Goal: Check status: Check status

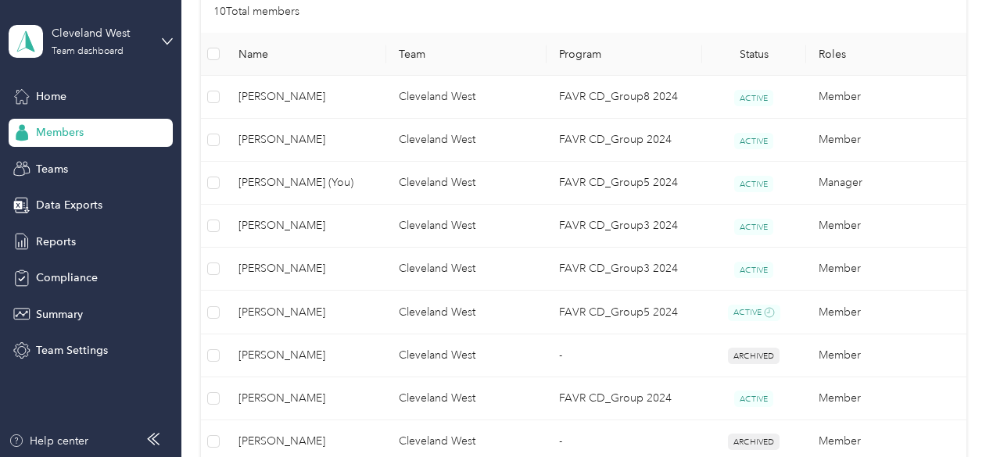
scroll to position [385, 0]
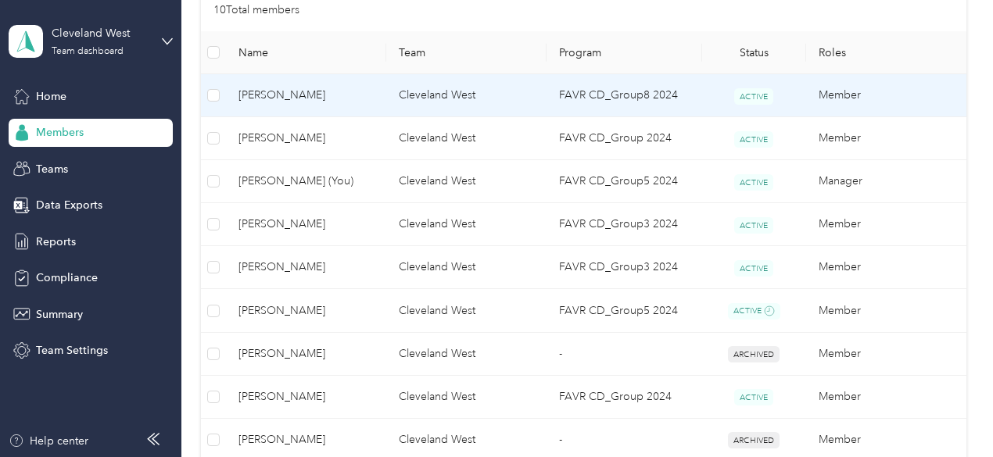
click at [311, 87] on span "[PERSON_NAME]" at bounding box center [305, 95] width 135 height 17
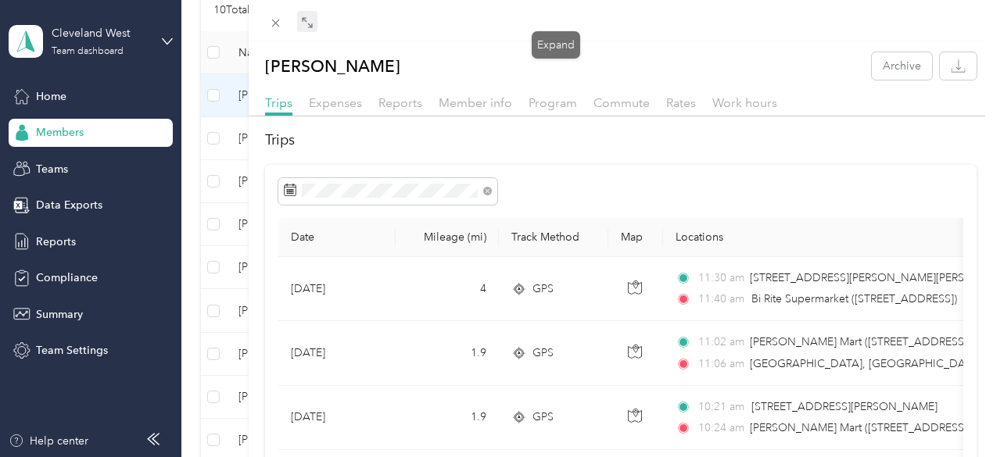
click at [317, 23] on span at bounding box center [307, 22] width 20 height 22
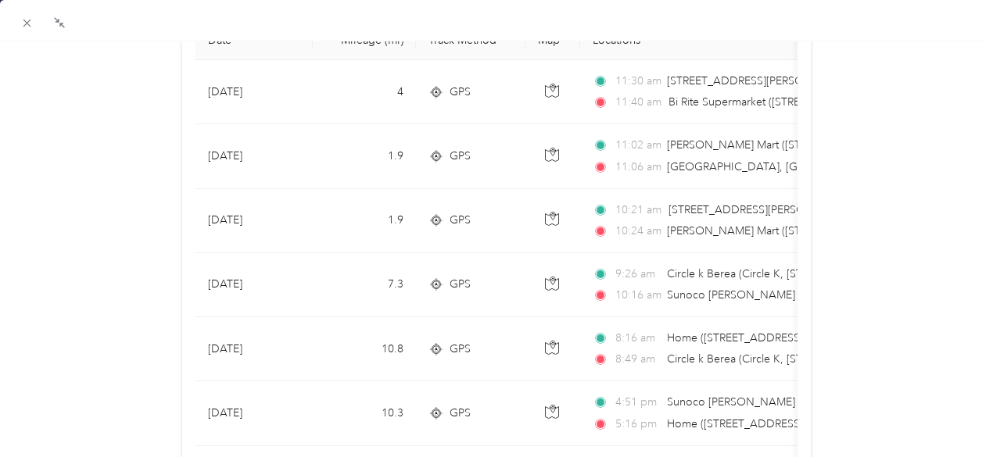
scroll to position [194, 0]
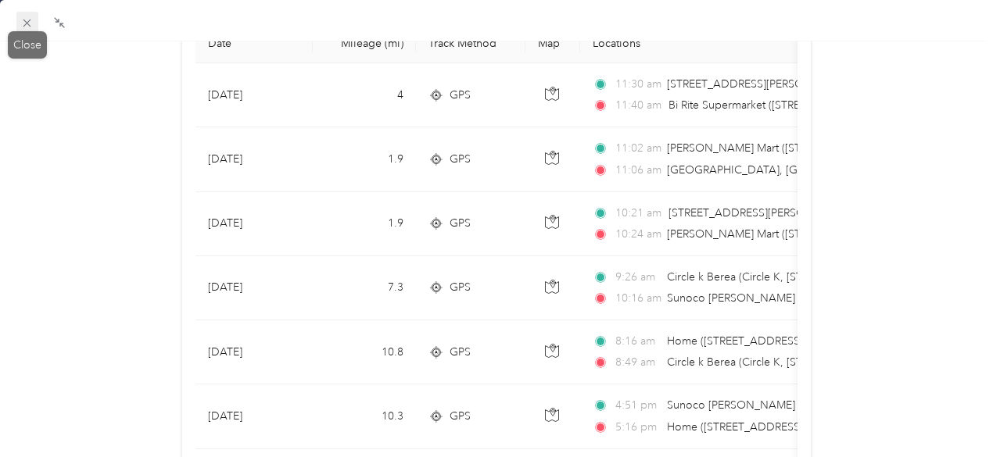
click at [21, 26] on icon at bounding box center [26, 22] width 13 height 13
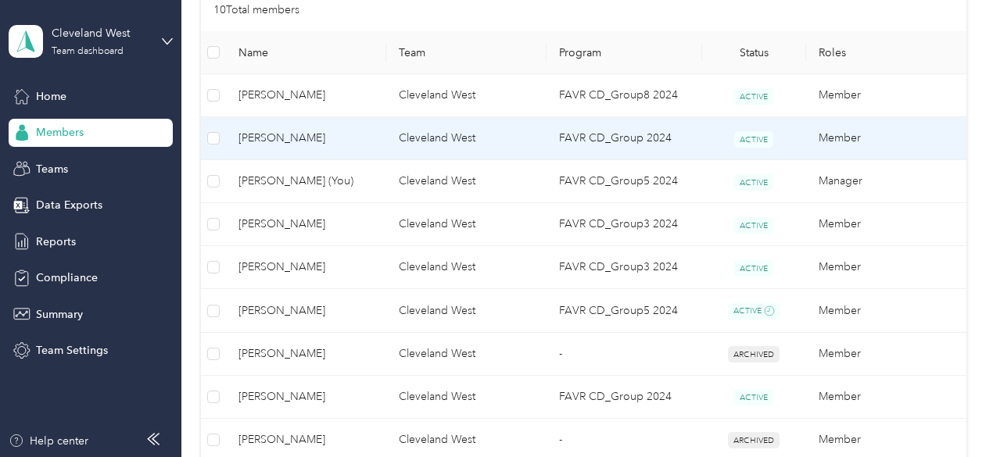
click at [268, 141] on span "[PERSON_NAME]" at bounding box center [305, 138] width 135 height 17
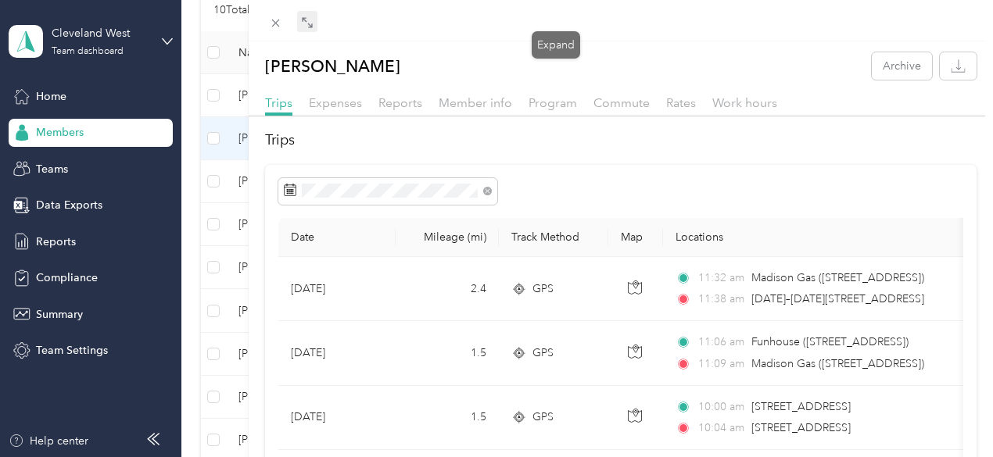
click at [313, 25] on icon at bounding box center [307, 22] width 13 height 13
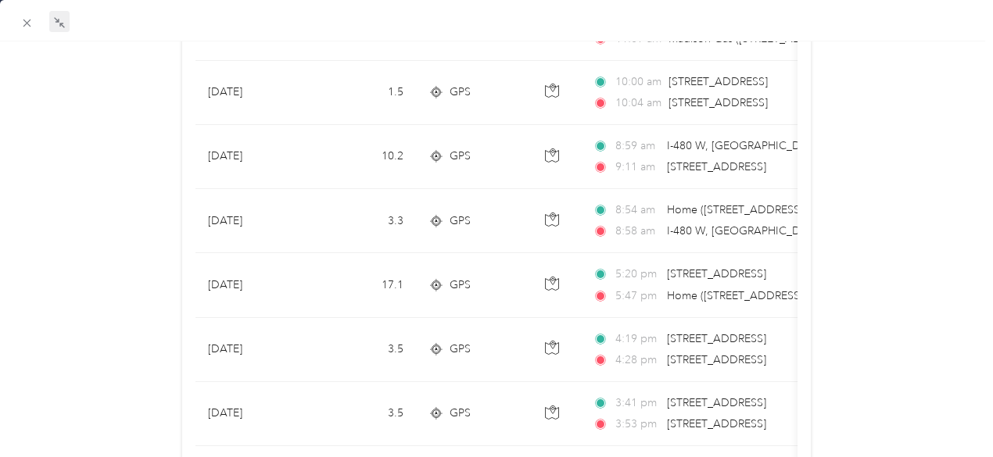
scroll to position [335, 0]
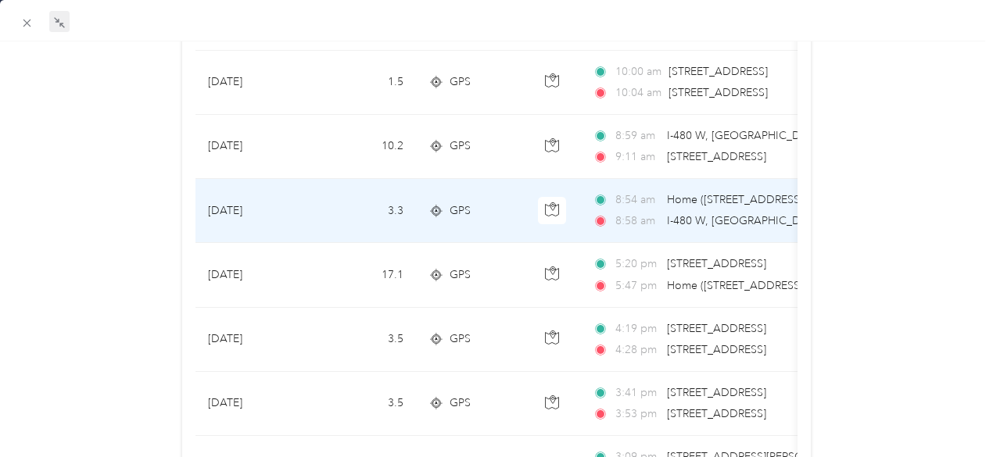
click at [753, 219] on span "I-480 W, [GEOGRAPHIC_DATA], [GEOGRAPHIC_DATA]" at bounding box center [805, 220] width 276 height 13
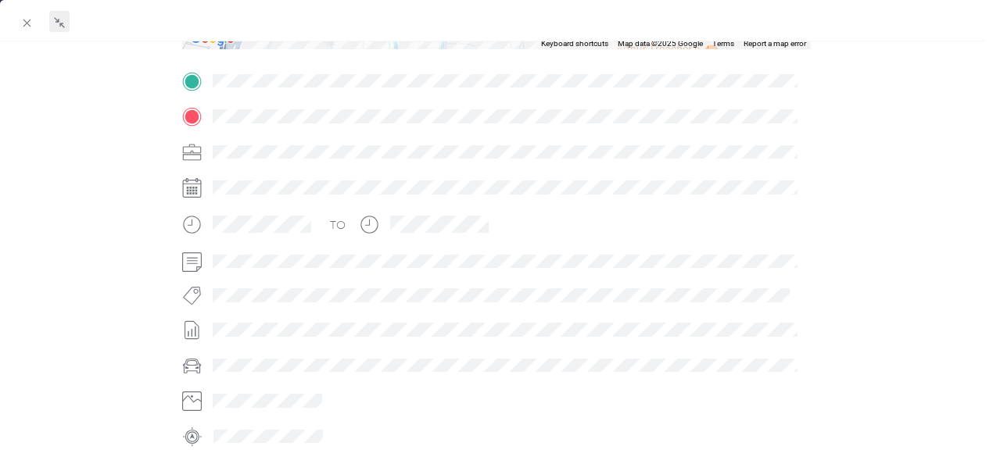
scroll to position [471, 0]
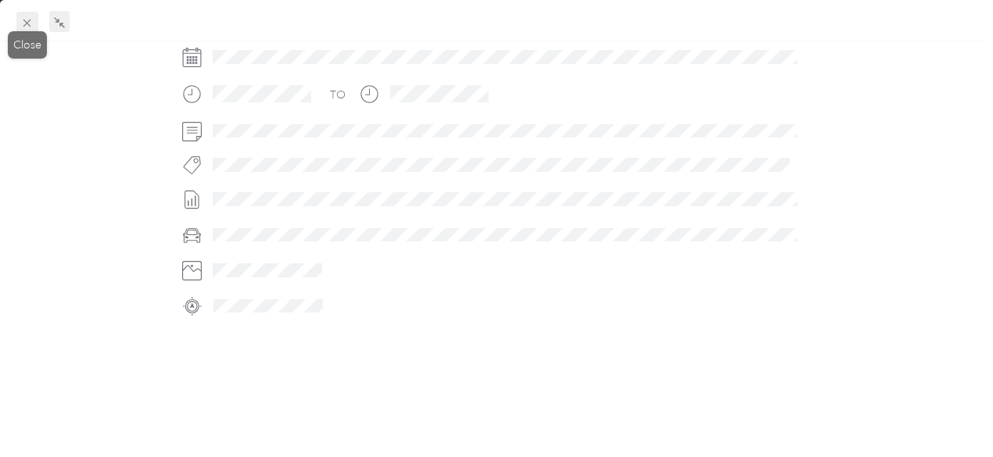
click at [30, 27] on icon at bounding box center [27, 24] width 8 height 8
